Goal: Task Accomplishment & Management: Use online tool/utility

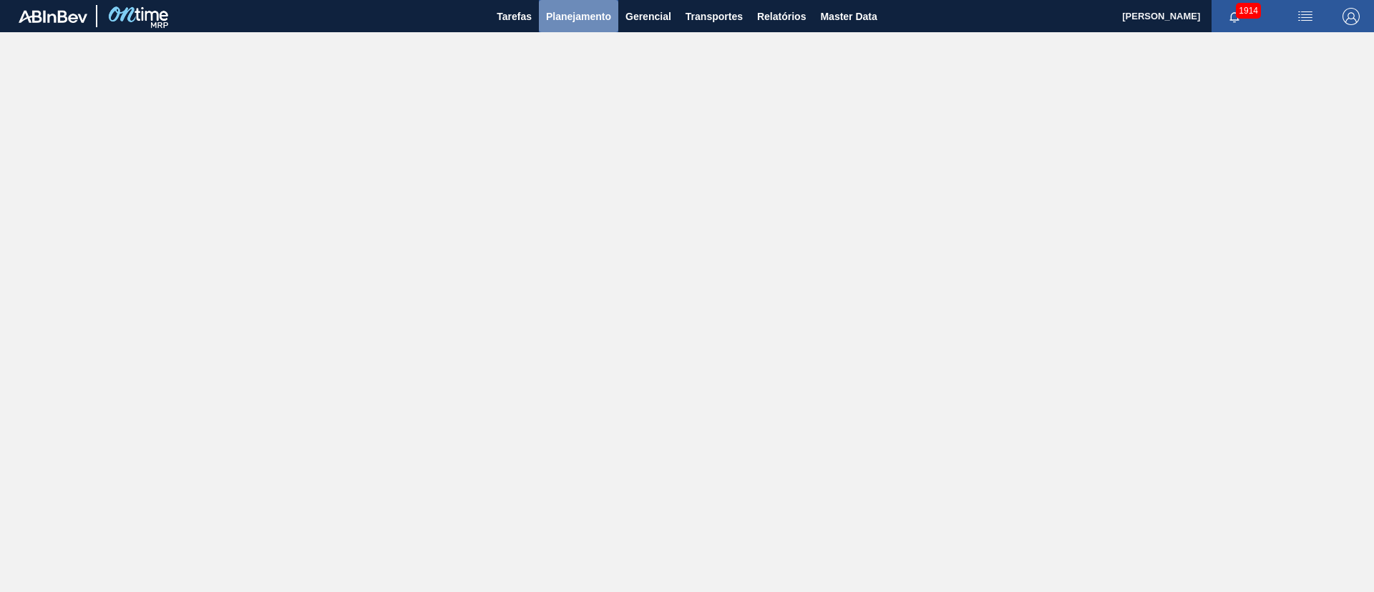
click at [540, 9] on button "Planejamento" at bounding box center [578, 16] width 79 height 32
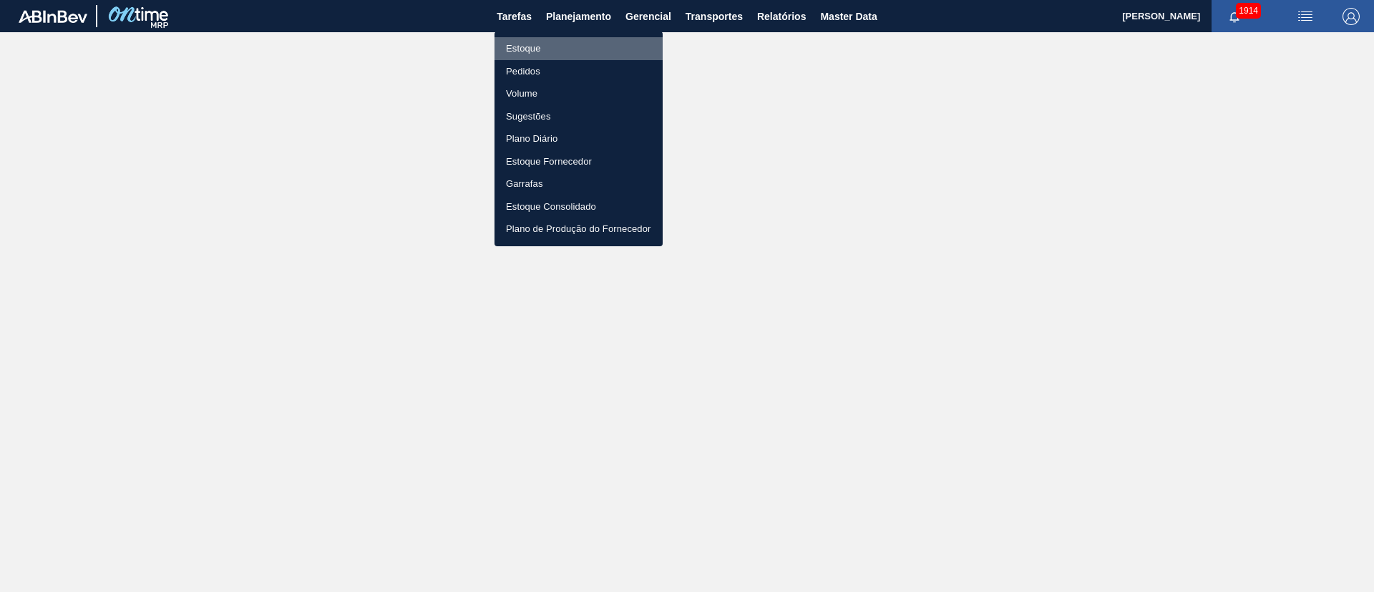
click at [529, 47] on li "Estoque" at bounding box center [579, 48] width 168 height 23
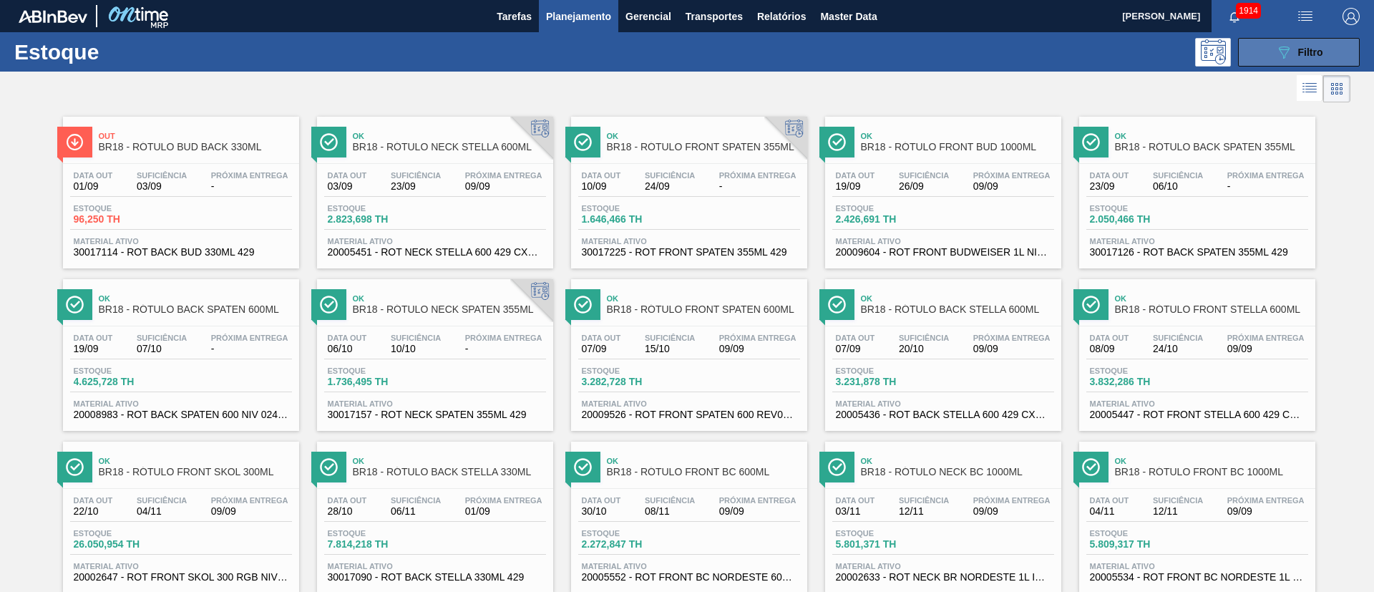
click at [916, 55] on icon "089F7B8B-B2A5-4AFE-B5C0-19BA573D28AC" at bounding box center [1284, 52] width 17 height 17
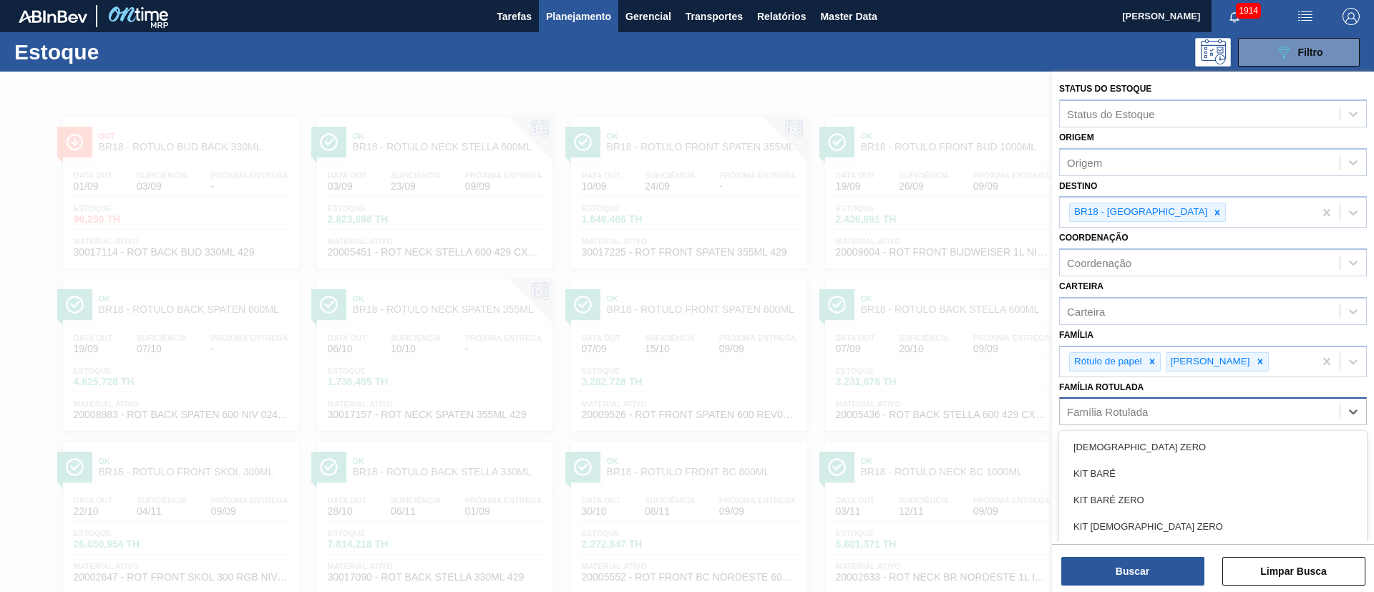
click at [916, 394] on div "Família Rotulada" at bounding box center [1107, 412] width 81 height 12
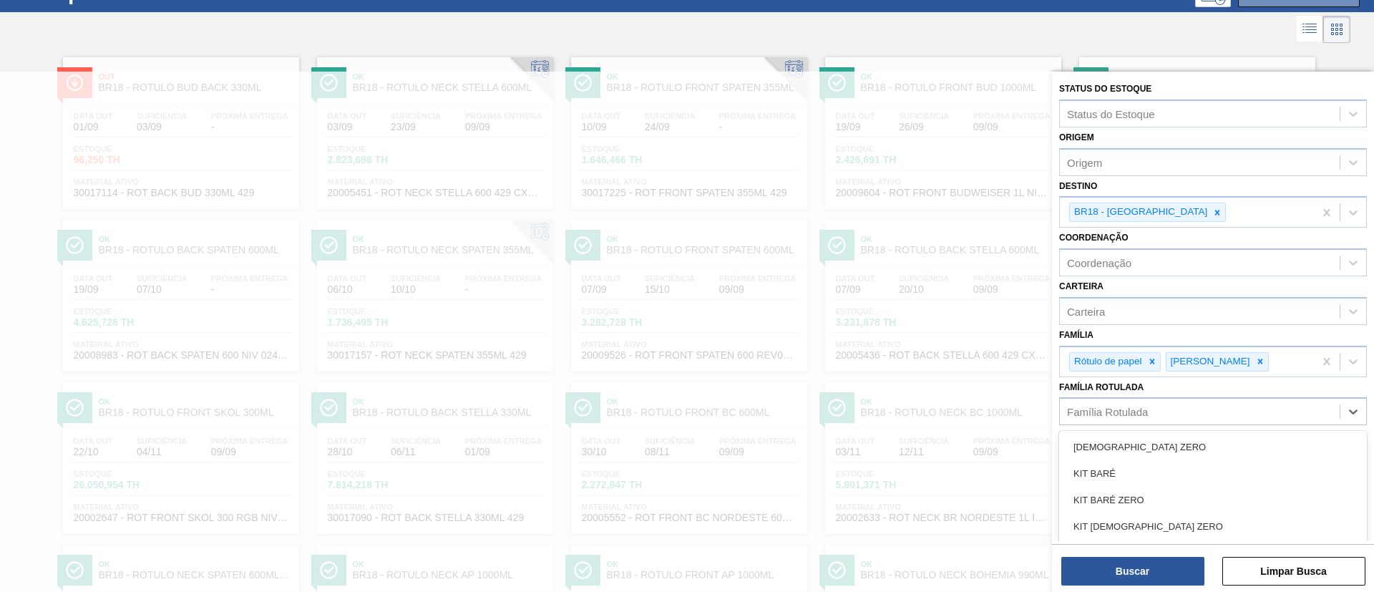
paste Rotulada "RÓTULO FRONT STELLA 330ML"
type Rotulada "RÓTULO FRONT STELLA 330ML"
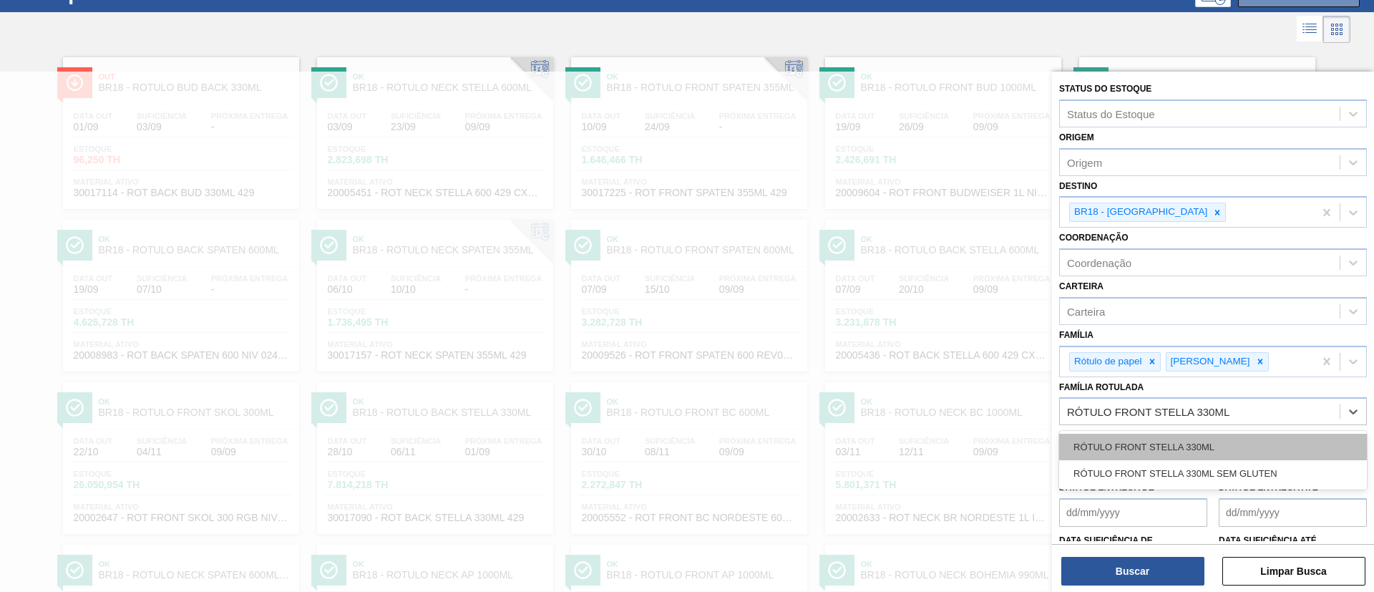
click at [916, 394] on div "RÓTULO FRONT STELLA 330ML" at bounding box center [1213, 447] width 308 height 26
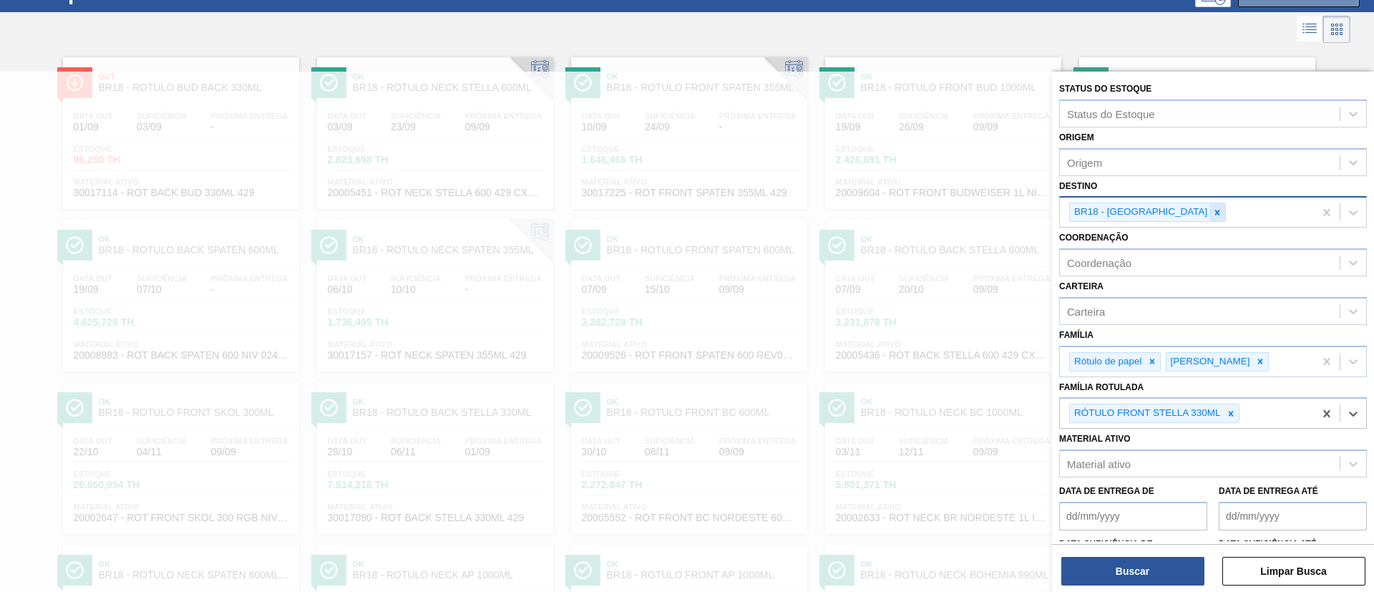
click at [916, 209] on icon at bounding box center [1218, 213] width 10 height 10
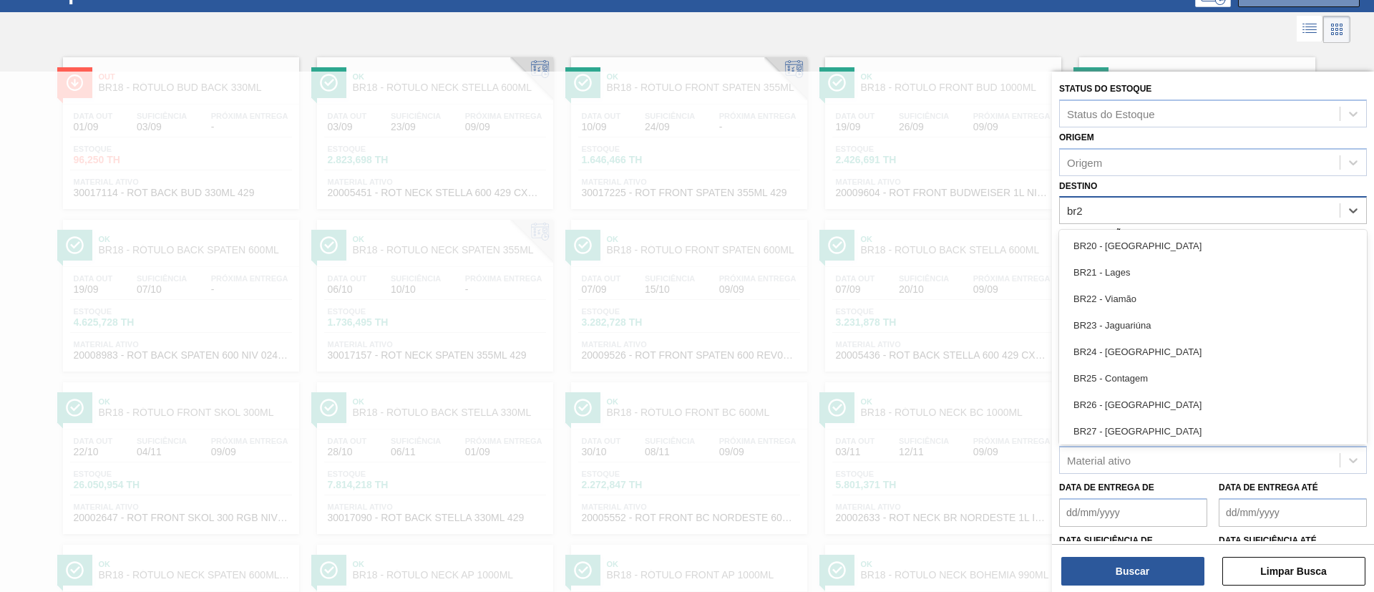
type input "br26"
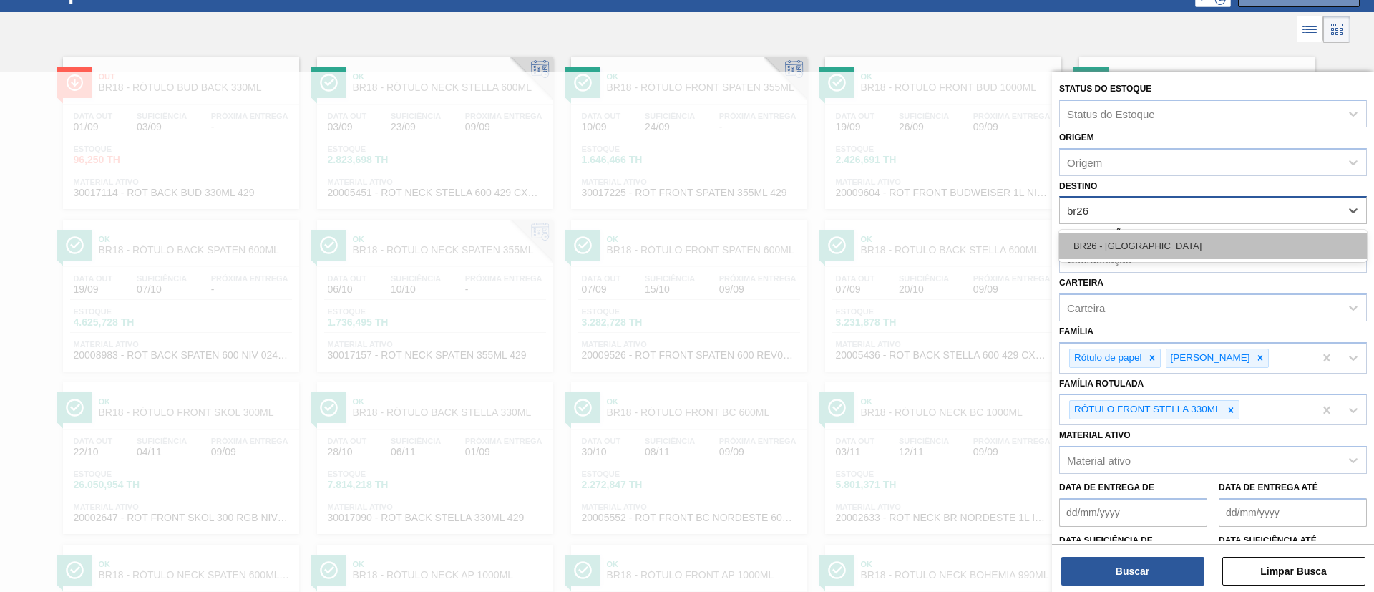
click at [916, 236] on div "BR26 - [GEOGRAPHIC_DATA]" at bounding box center [1213, 246] width 308 height 26
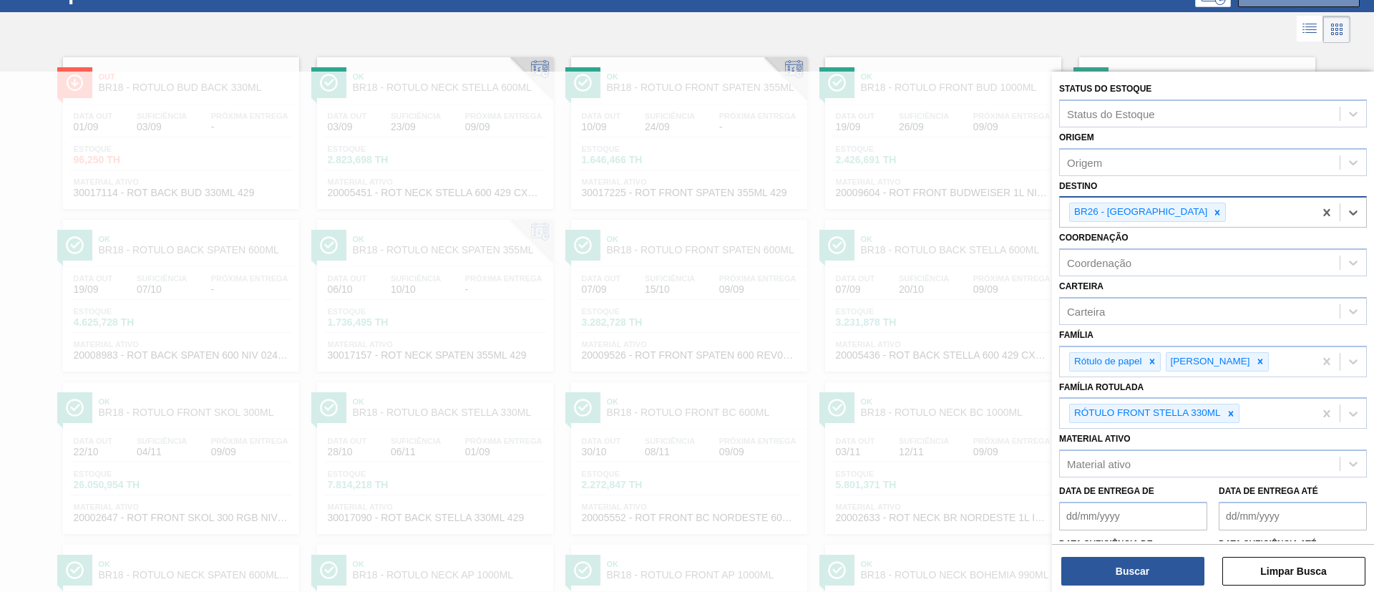
click at [916, 394] on div "Buscar Limpar Busca" at bounding box center [1213, 564] width 322 height 40
click at [916, 394] on button "Buscar" at bounding box center [1133, 571] width 143 height 29
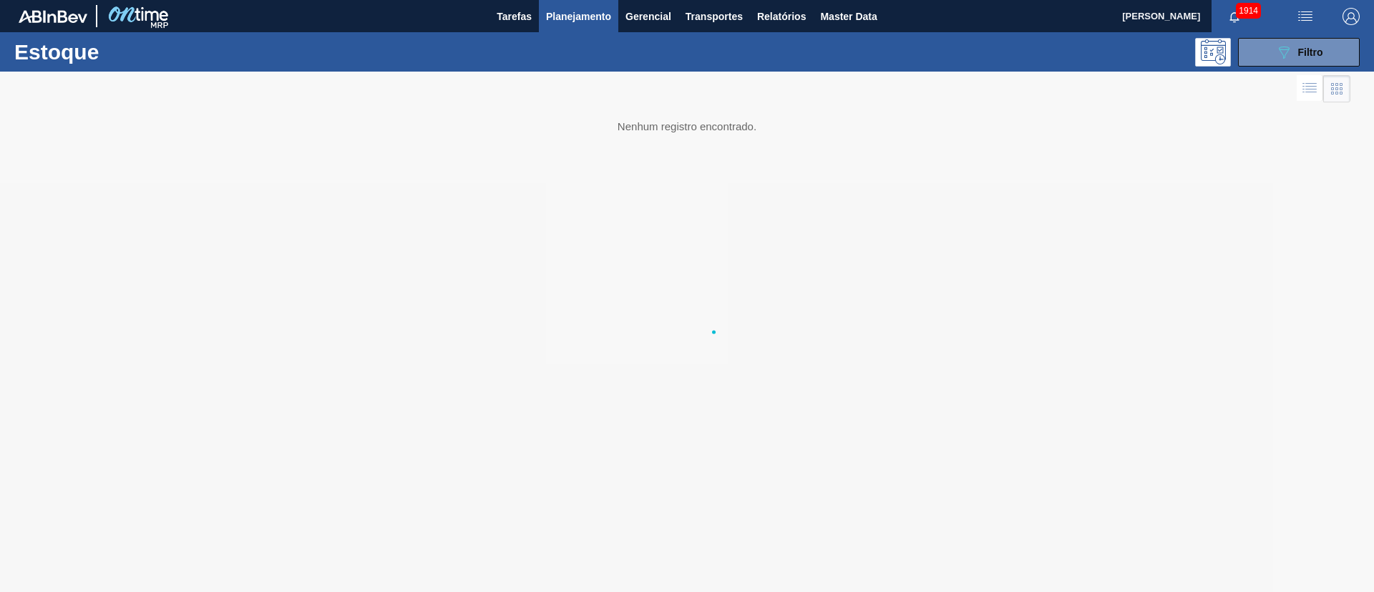
scroll to position [0, 0]
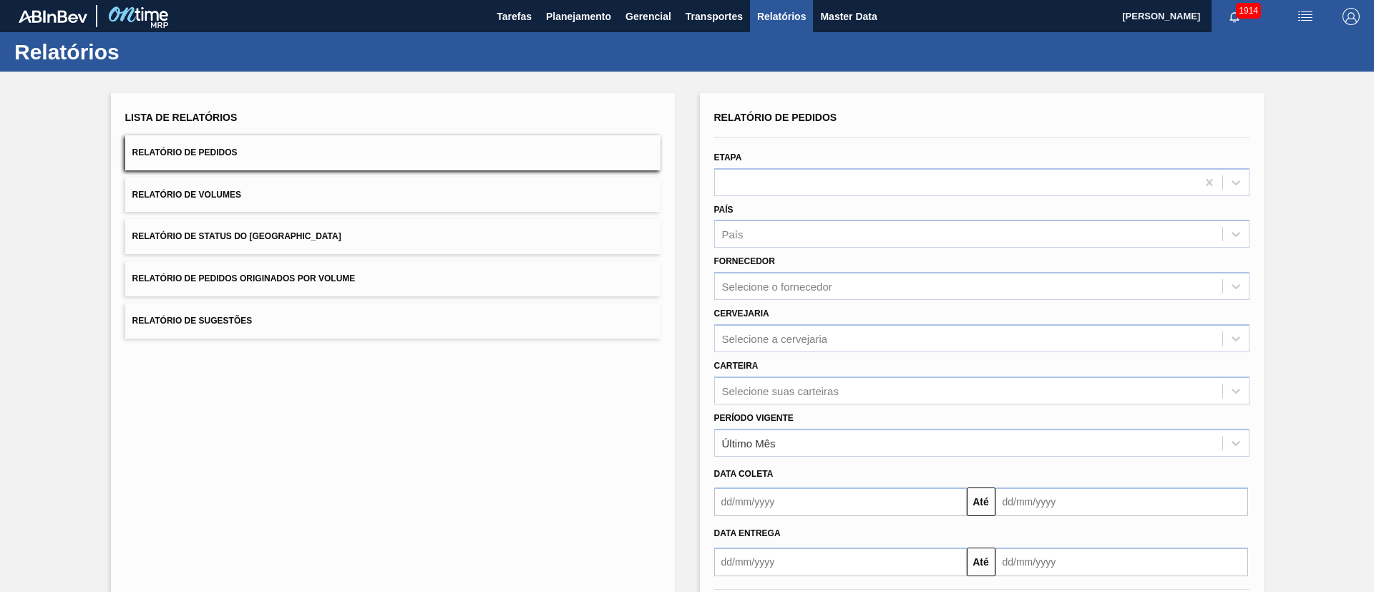
click at [354, 237] on button "Relatório de Status do Estoque" at bounding box center [392, 236] width 535 height 35
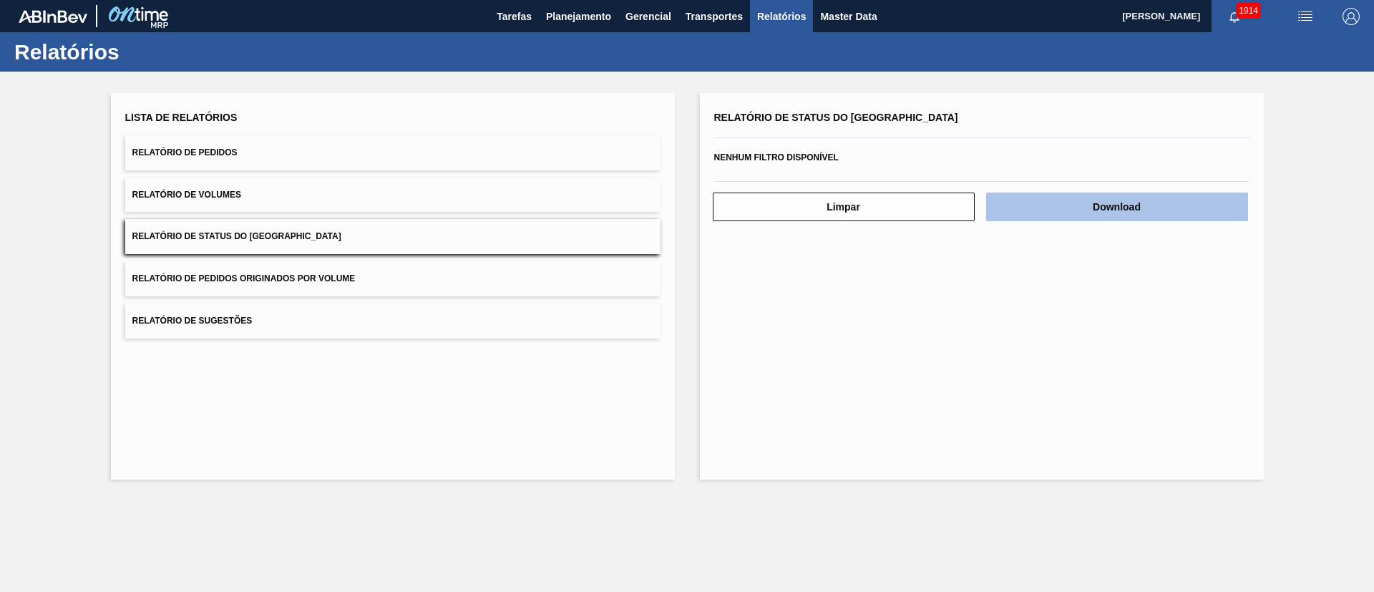
click at [1125, 206] on button "Download" at bounding box center [1117, 207] width 262 height 29
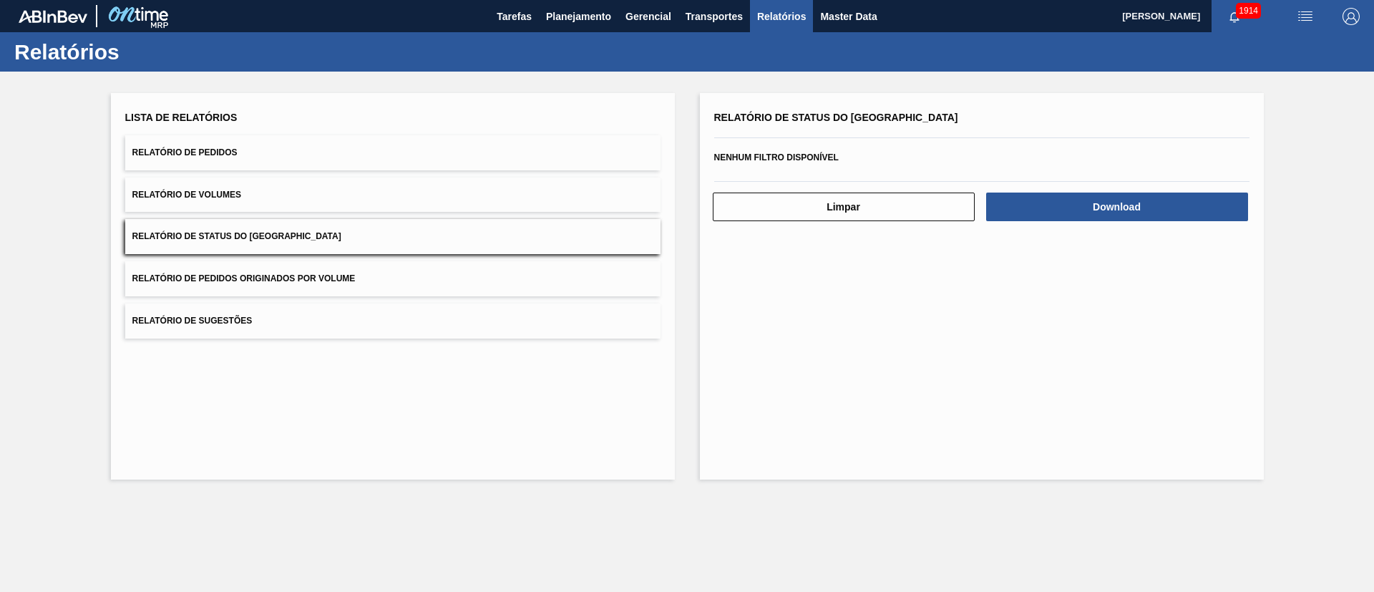
click at [345, 144] on button "Relatório de Pedidos" at bounding box center [392, 152] width 535 height 35
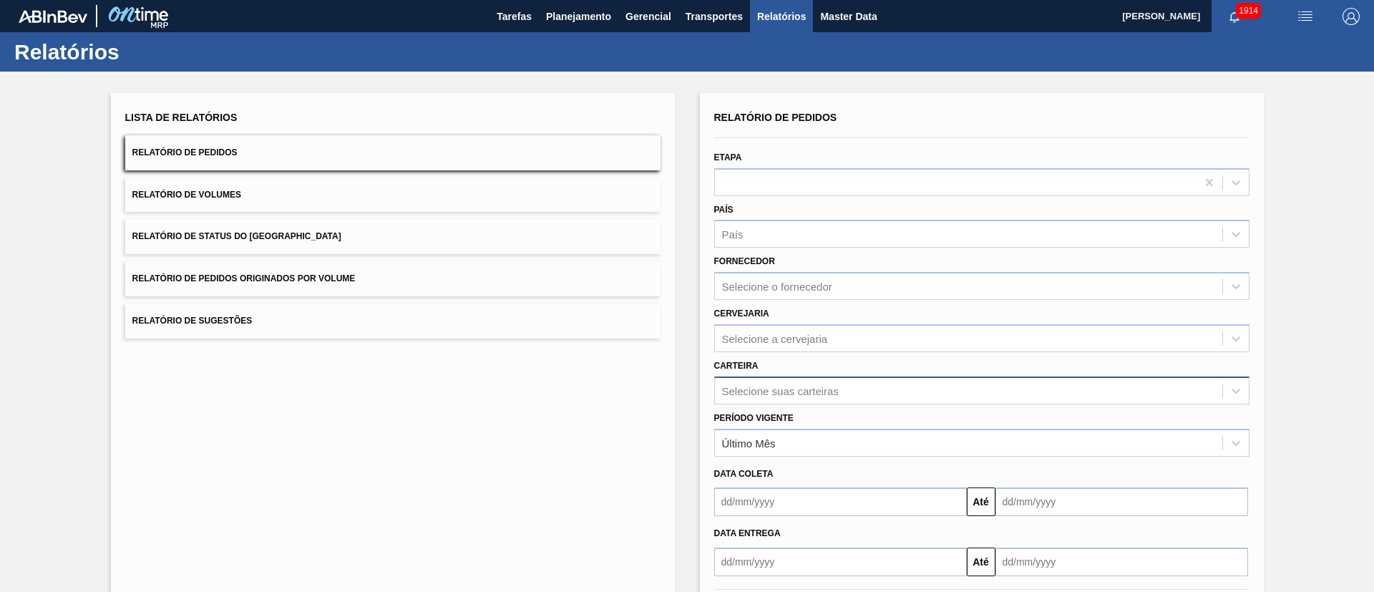
click at [777, 385] on div "Relatório de Pedidos Etapa País País Fornecedor Selecione o fornecedor Cervejar…" at bounding box center [981, 341] width 535 height 469
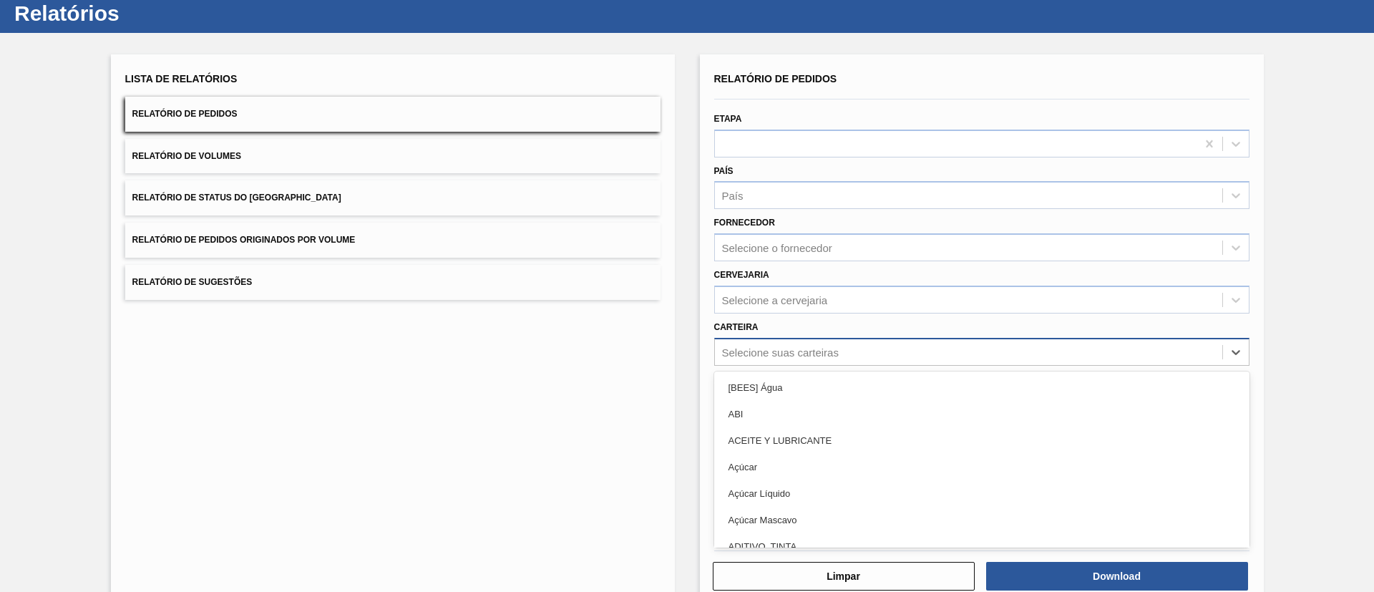
scroll to position [39, 0]
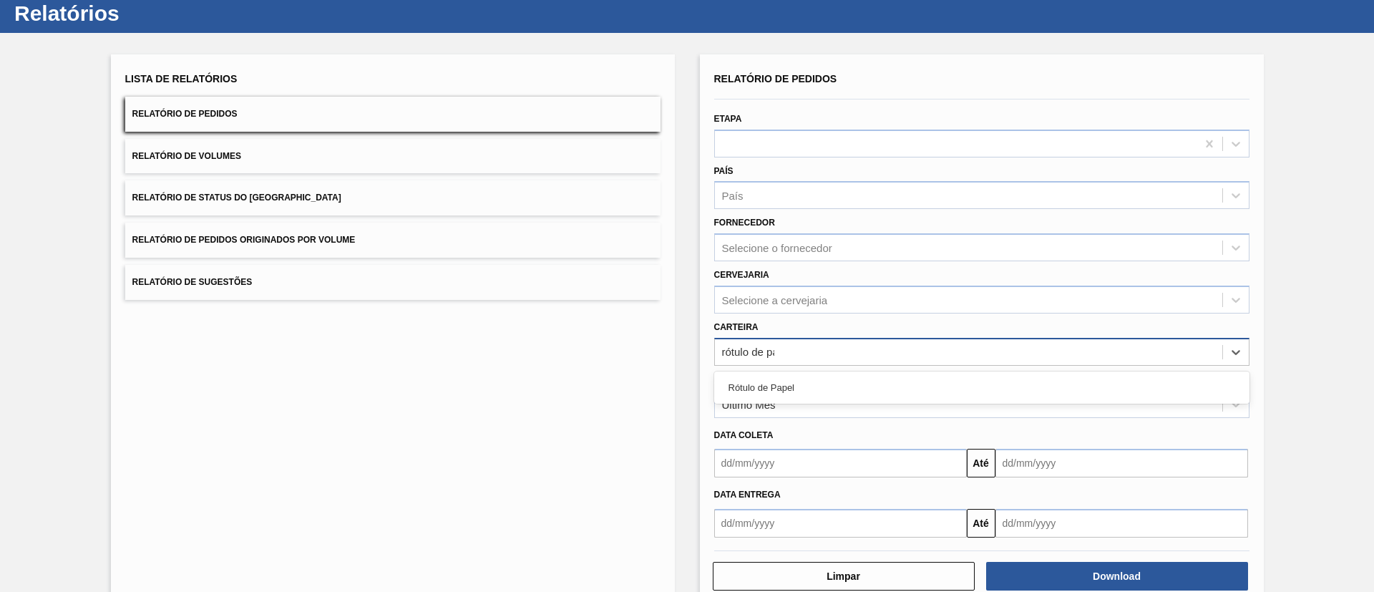
type input "rótulo de pap"
drag, startPoint x: 777, startPoint y: 385, endPoint x: 786, endPoint y: 389, distance: 10.0
click at [776, 385] on div "Rótulo de Papel" at bounding box center [981, 387] width 535 height 26
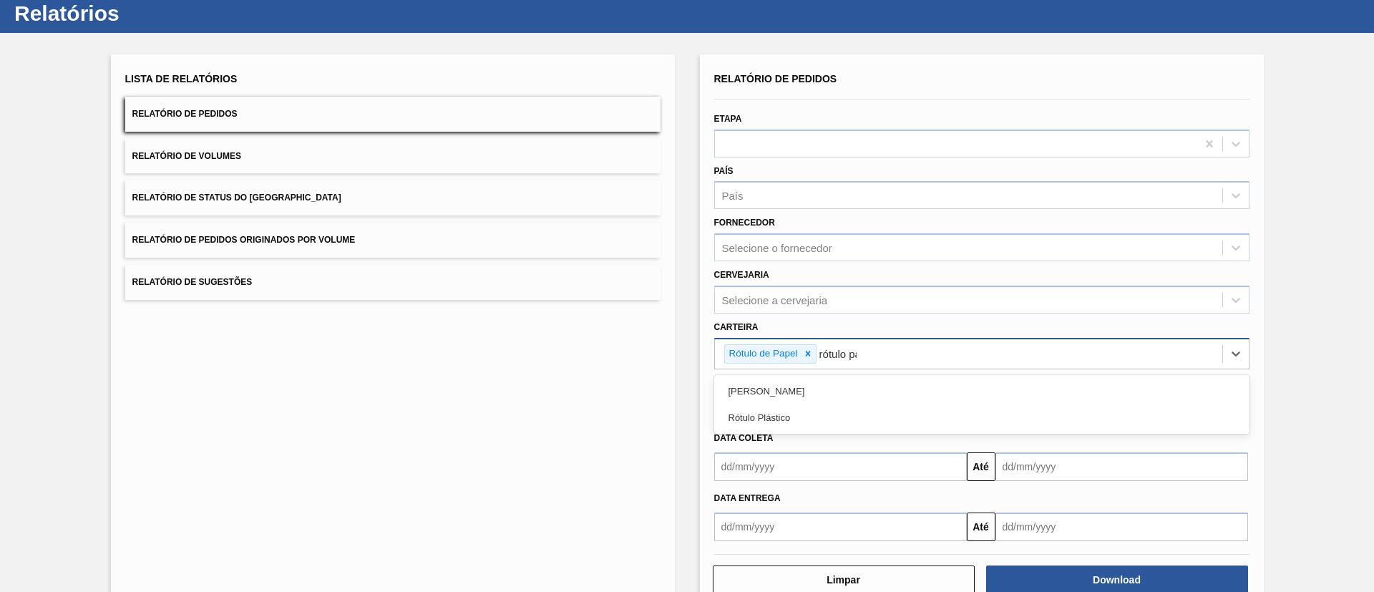
type input "rótulo pap"
click at [860, 382] on div "[PERSON_NAME]" at bounding box center [981, 391] width 535 height 26
click at [815, 405] on div "Último Mês" at bounding box center [969, 407] width 508 height 21
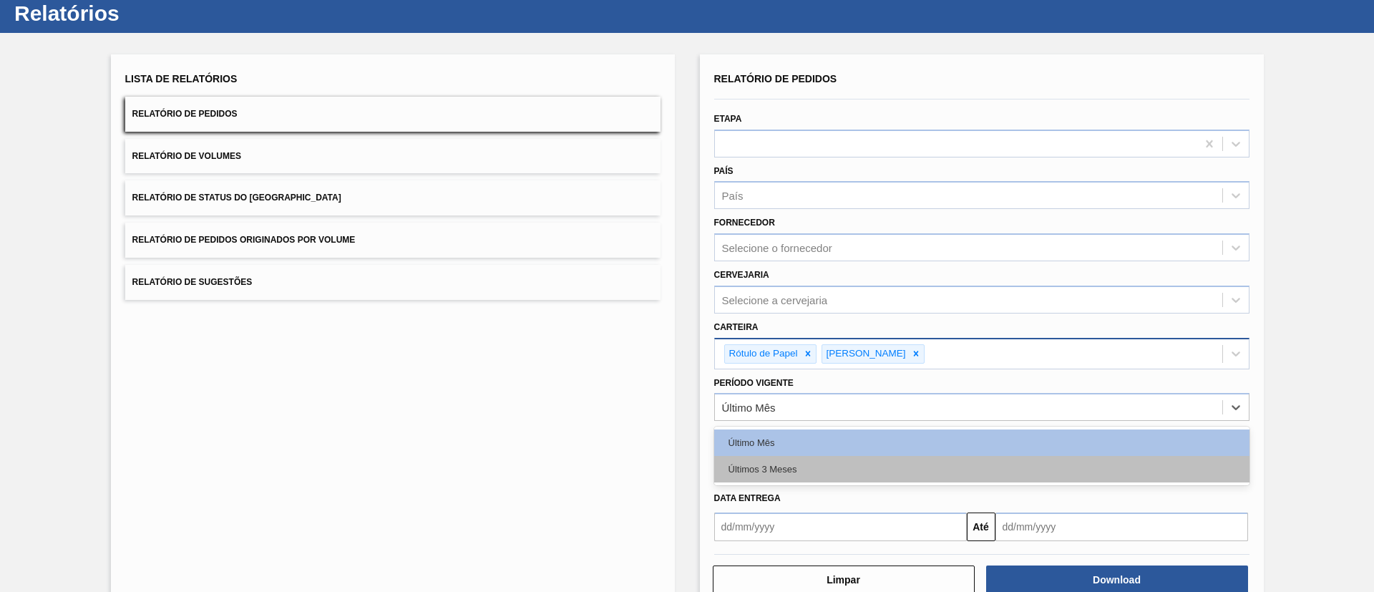
click at [789, 472] on div "Últimos 3 Meses" at bounding box center [981, 469] width 535 height 26
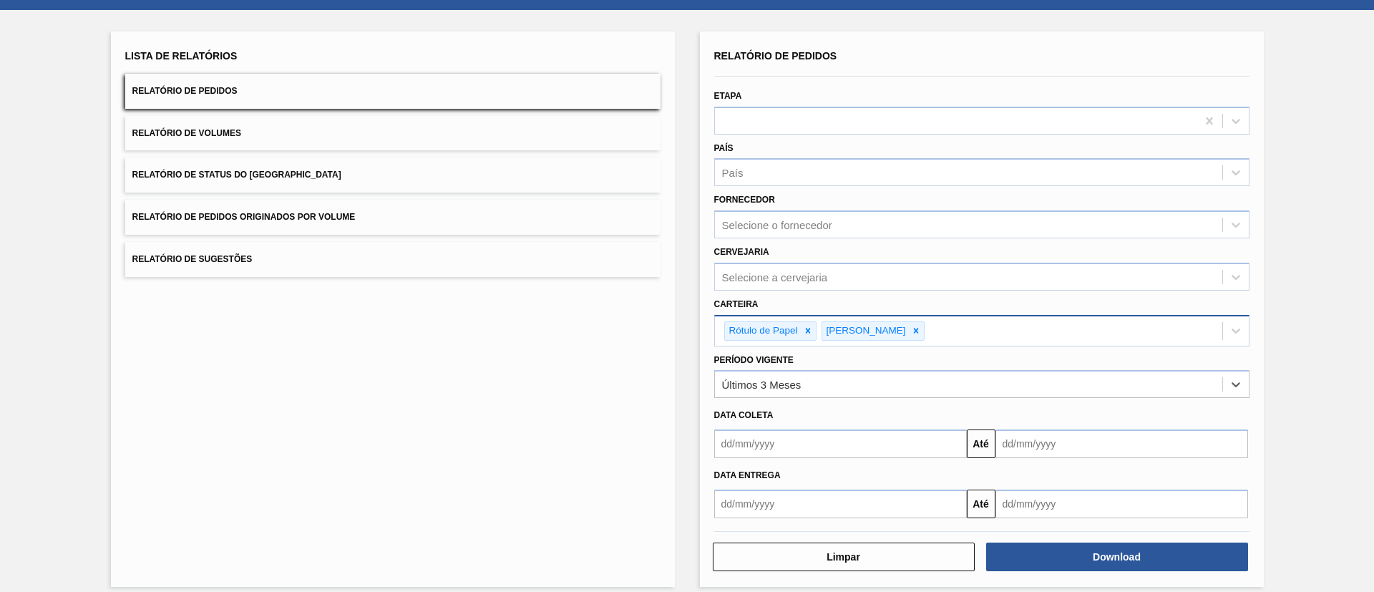
scroll to position [74, 0]
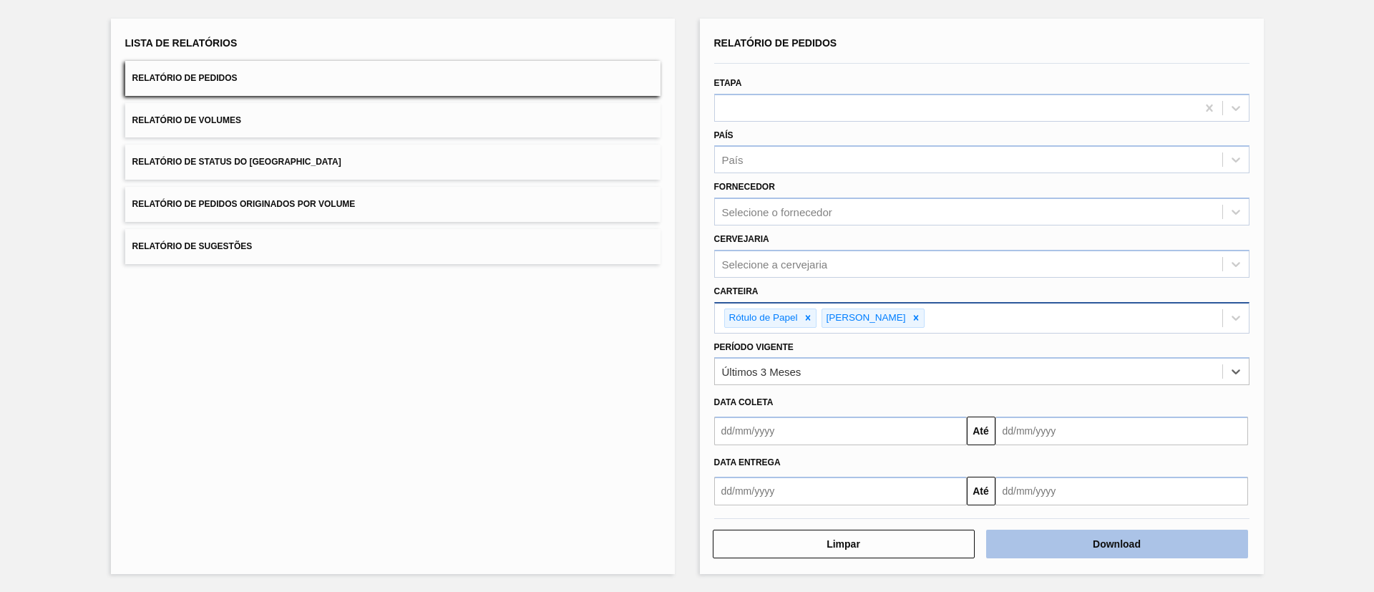
click at [1114, 555] on button "Download" at bounding box center [1117, 544] width 262 height 29
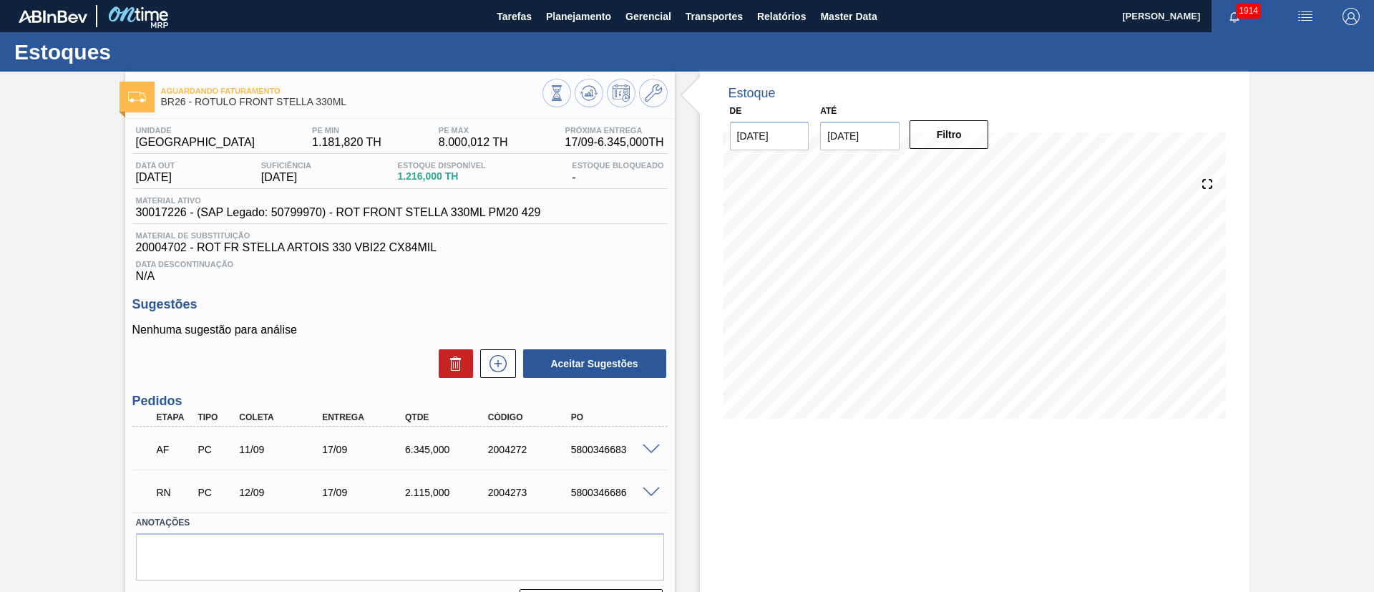
click at [653, 487] on span at bounding box center [651, 492] width 17 height 11
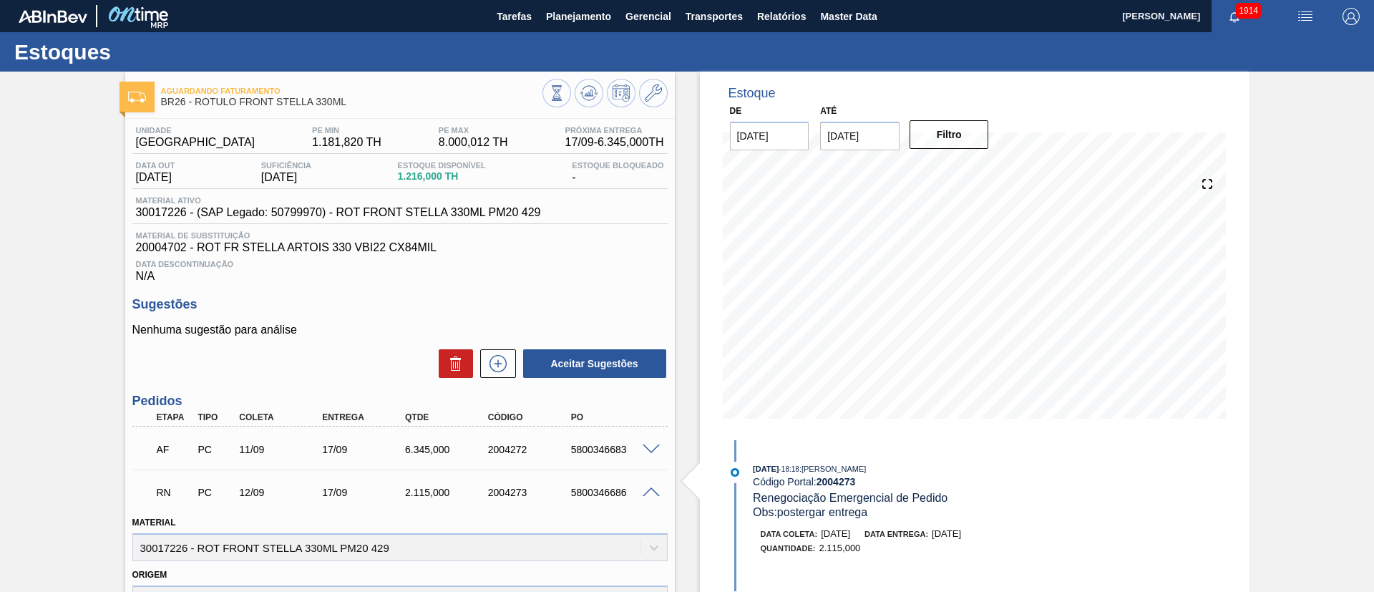
click at [878, 125] on input "15/09/2025" at bounding box center [859, 136] width 79 height 29
click at [976, 309] on div "4" at bounding box center [976, 308] width 19 height 19
click at [836, 120] on div "Até 04/10/2025" at bounding box center [859, 125] width 79 height 49
click at [875, 143] on input "04/10/2025" at bounding box center [859, 136] width 79 height 29
click at [979, 306] on div "1" at bounding box center [976, 308] width 19 height 19
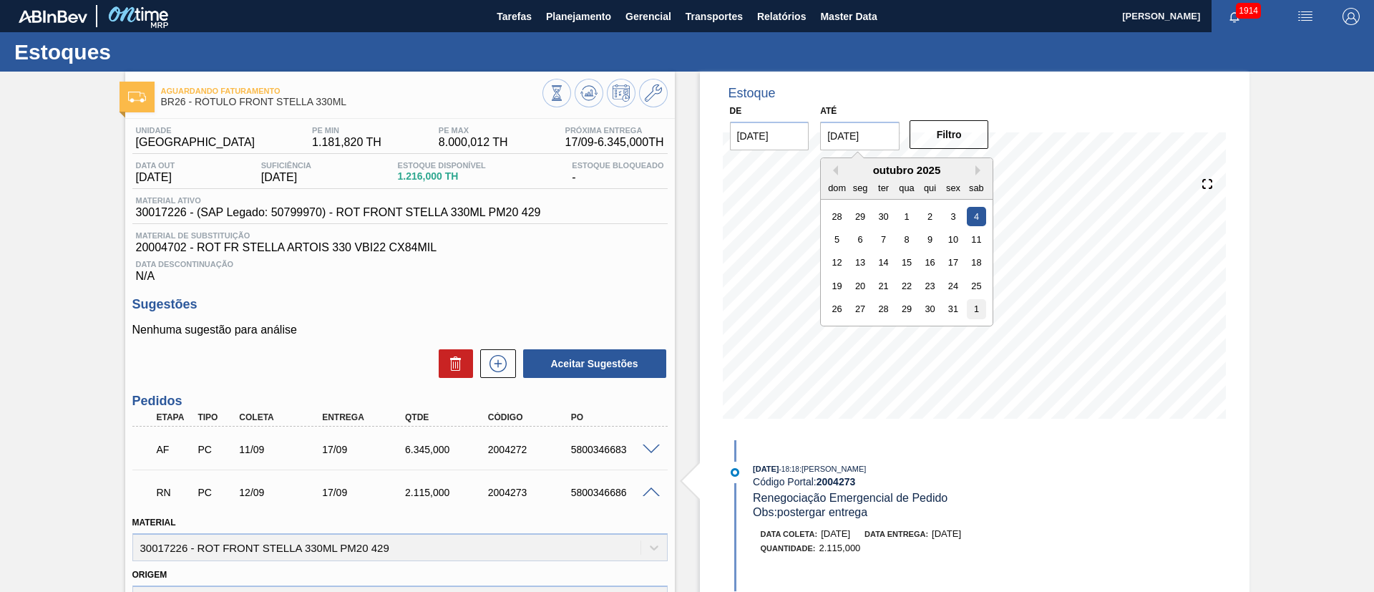
type input "01/11/2025"
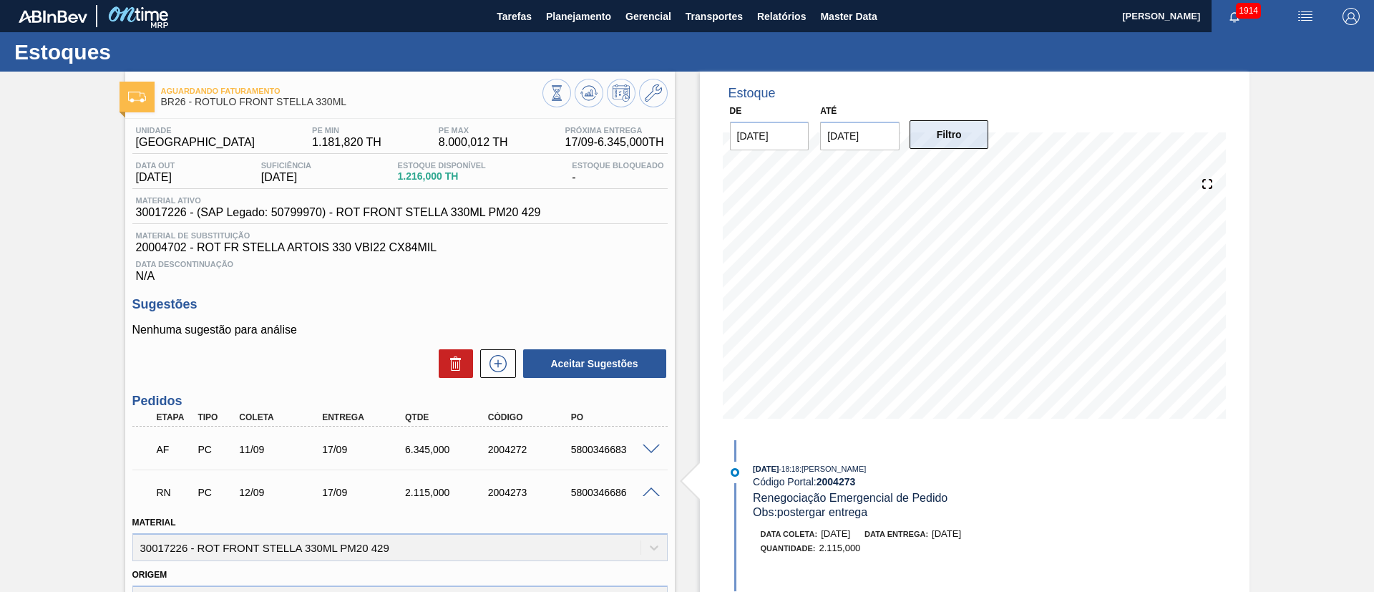
click at [940, 128] on button "Filtro" at bounding box center [949, 134] width 79 height 29
